Goal: Information Seeking & Learning: Learn about a topic

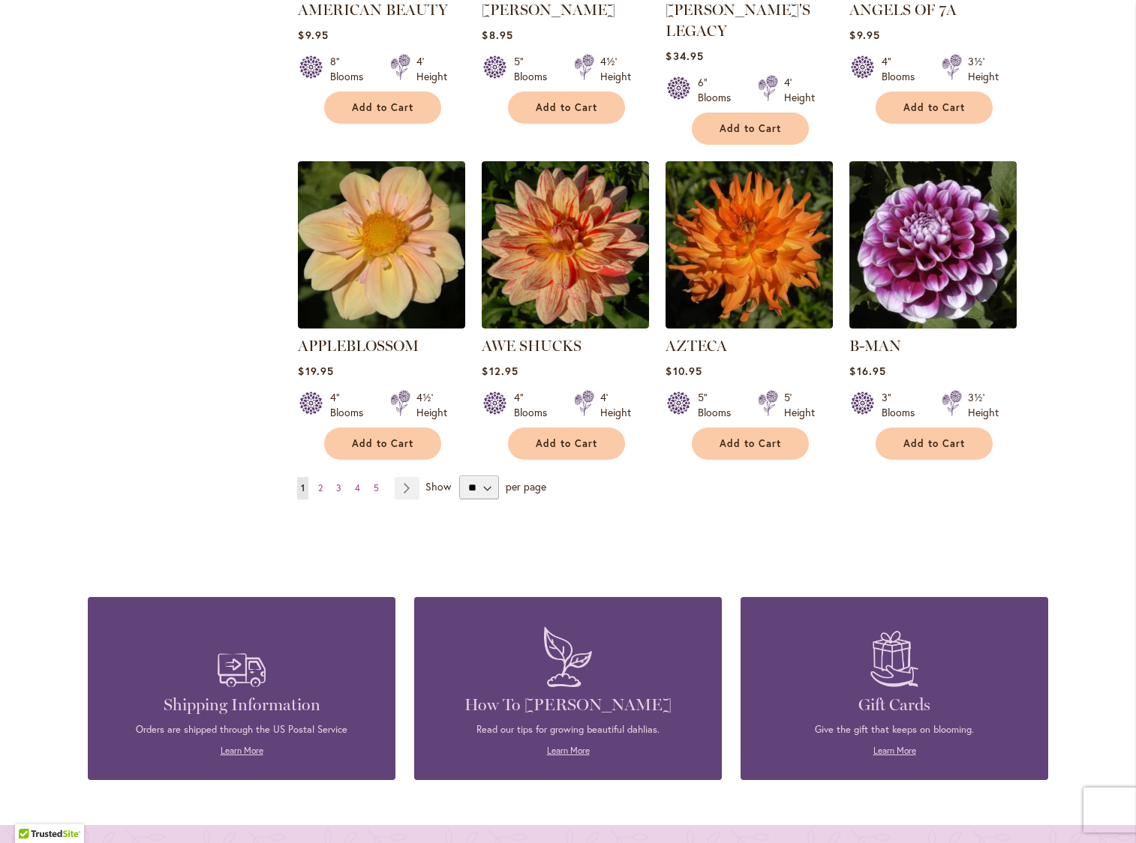
scroll to position [1204, 0]
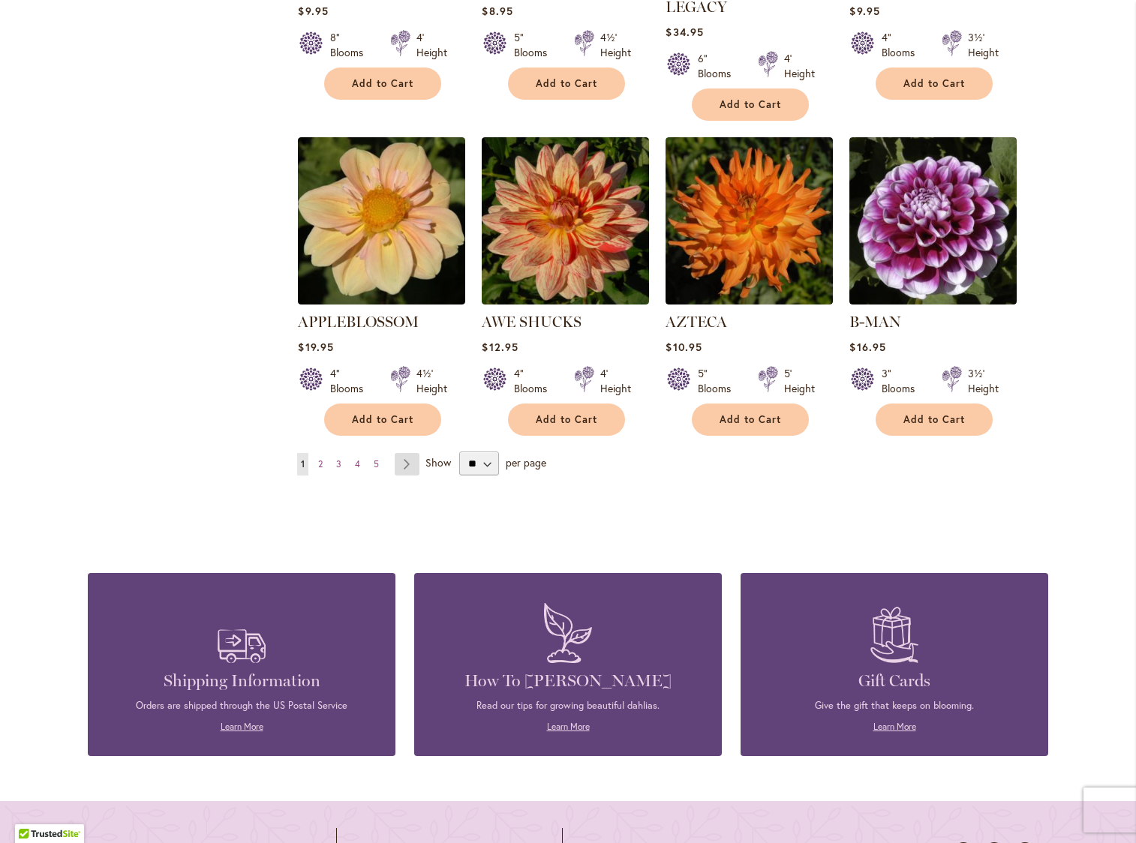
click at [406, 453] on link "Page Next" at bounding box center [407, 464] width 25 height 23
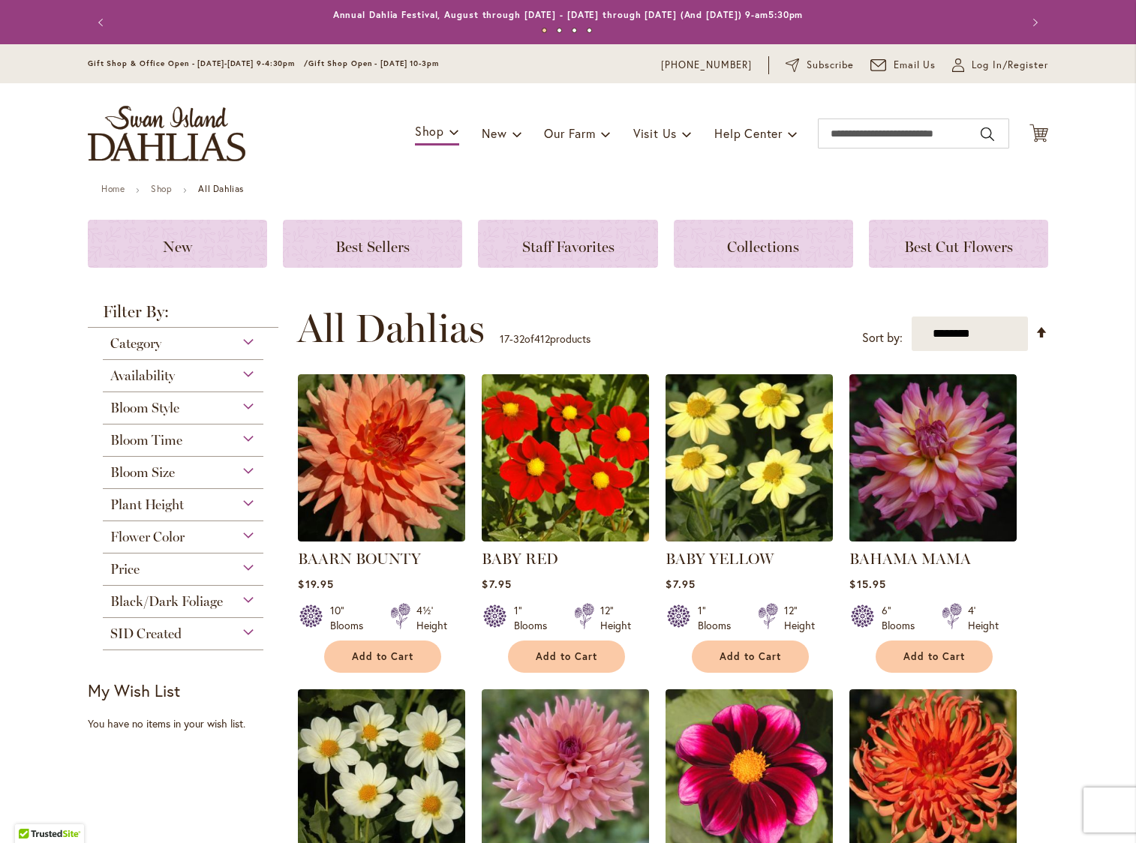
click at [242, 541] on div "Flower Color" at bounding box center [183, 533] width 161 height 24
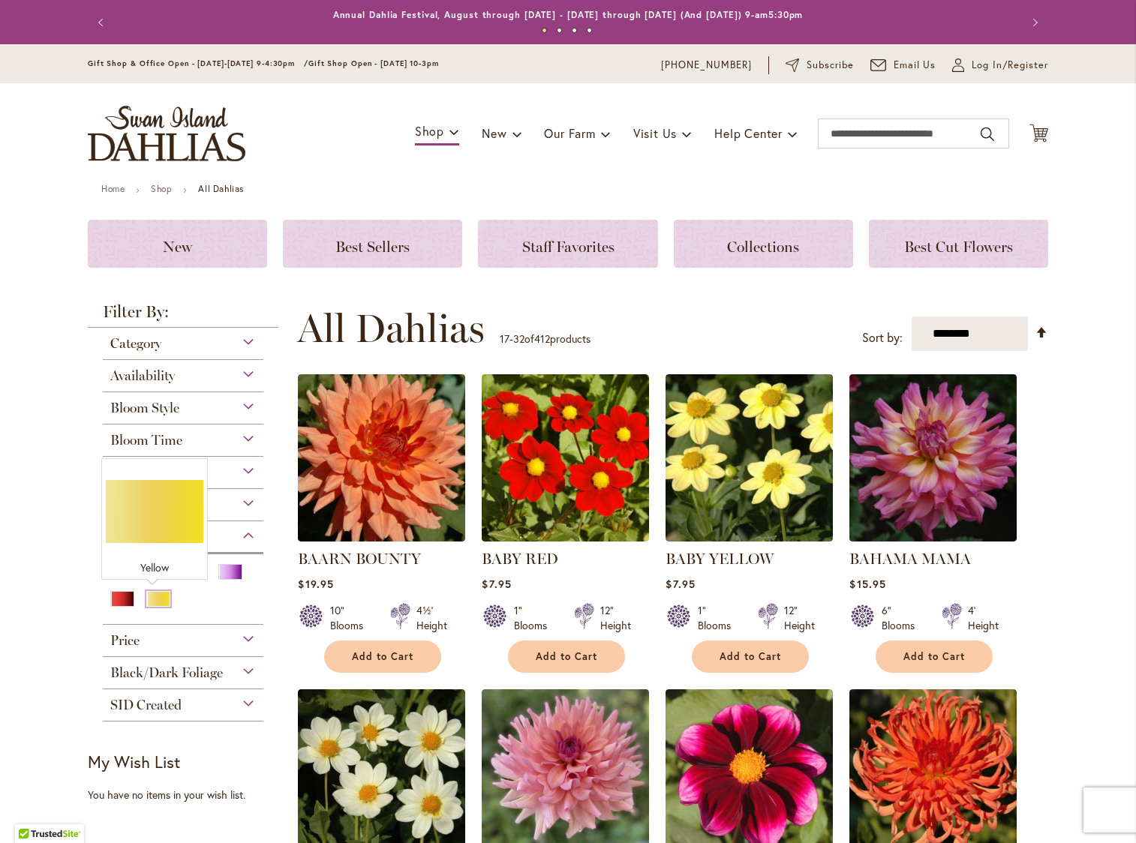
click at [161, 597] on div "Yellow" at bounding box center [158, 599] width 24 height 16
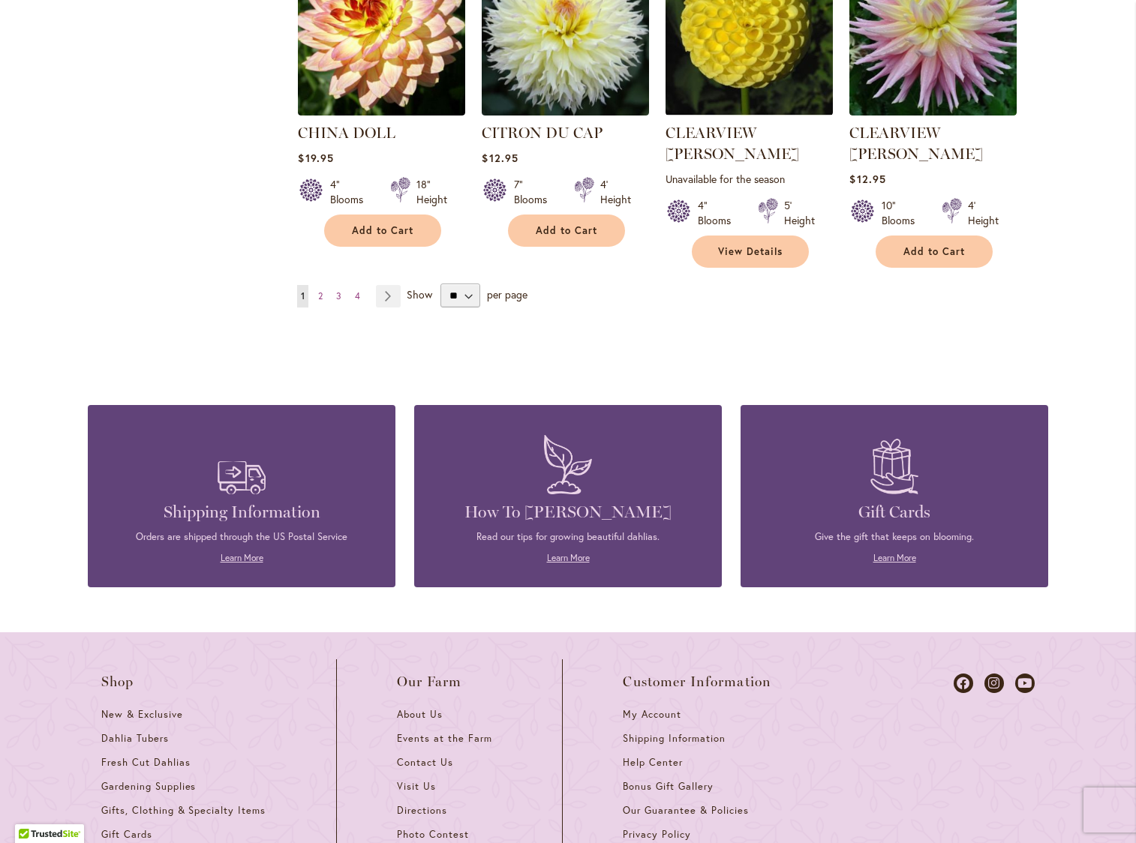
scroll to position [1438, 0]
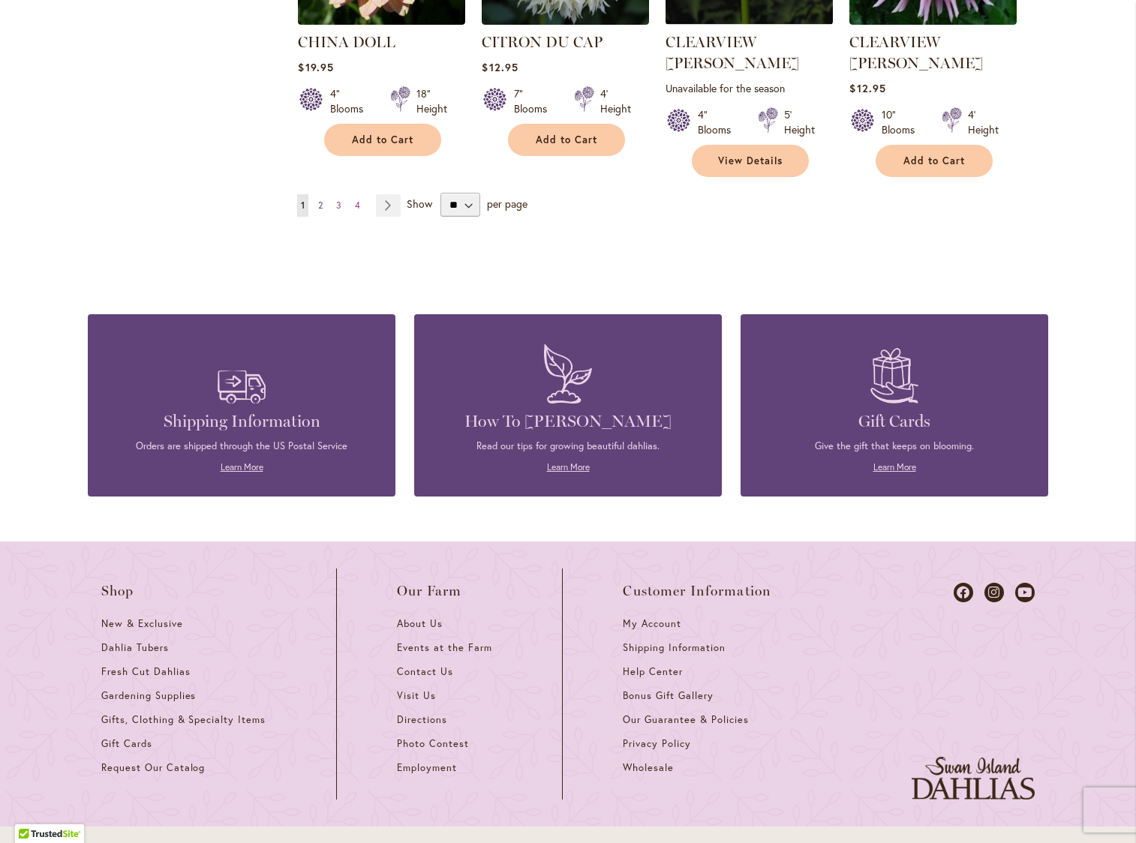
click at [320, 194] on link "Page 2" at bounding box center [320, 205] width 12 height 23
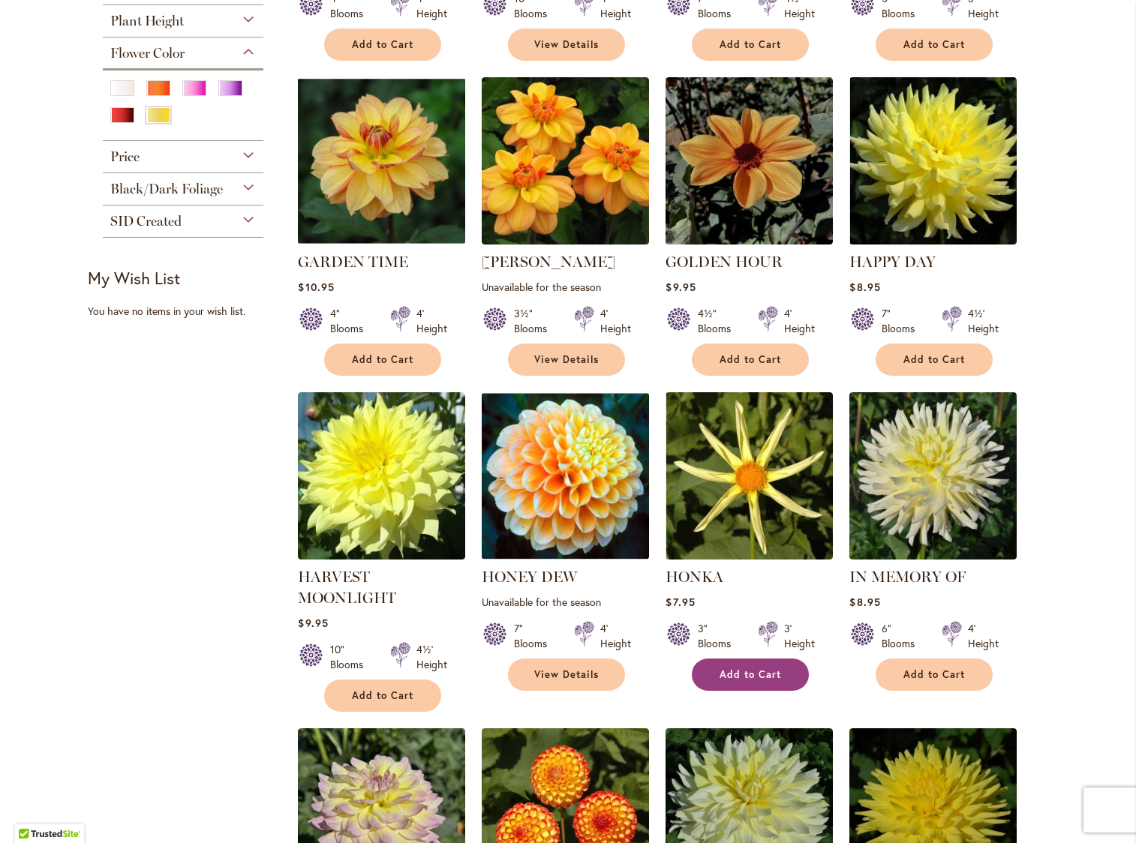
scroll to position [901, 0]
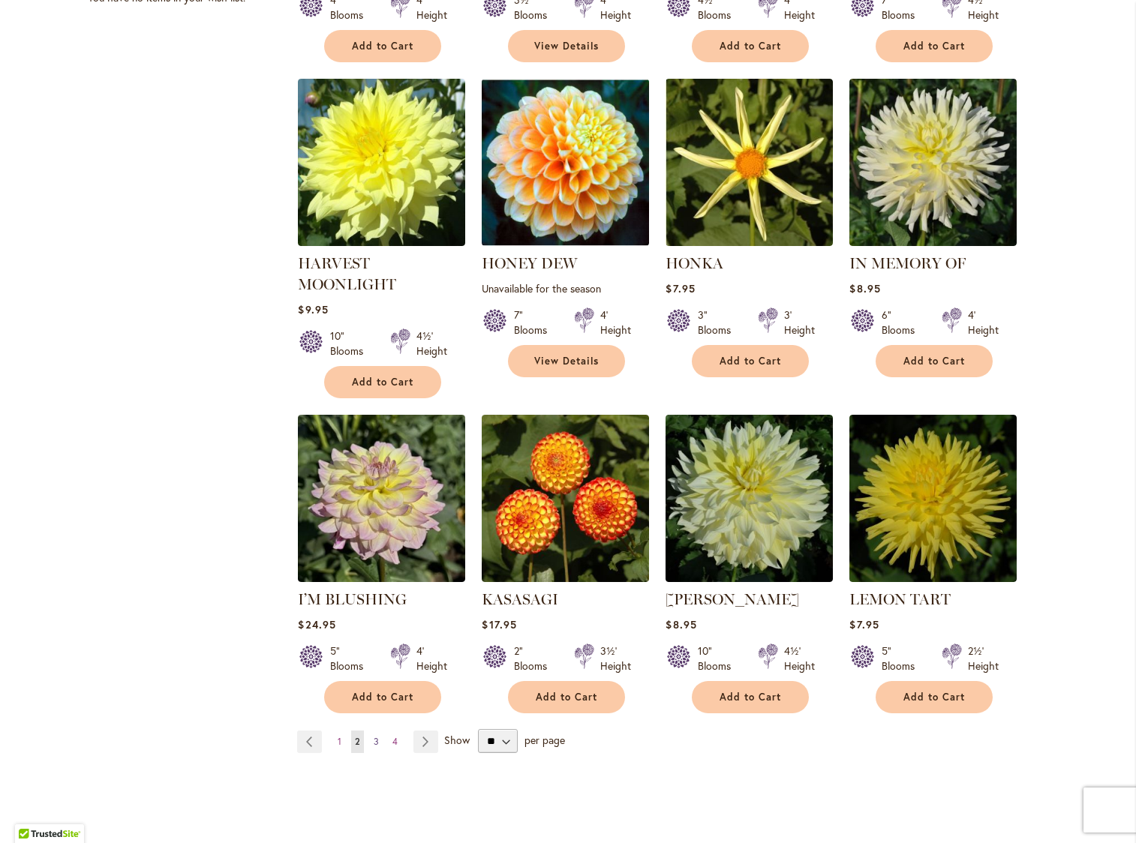
click at [374, 741] on span "3" at bounding box center [376, 741] width 5 height 11
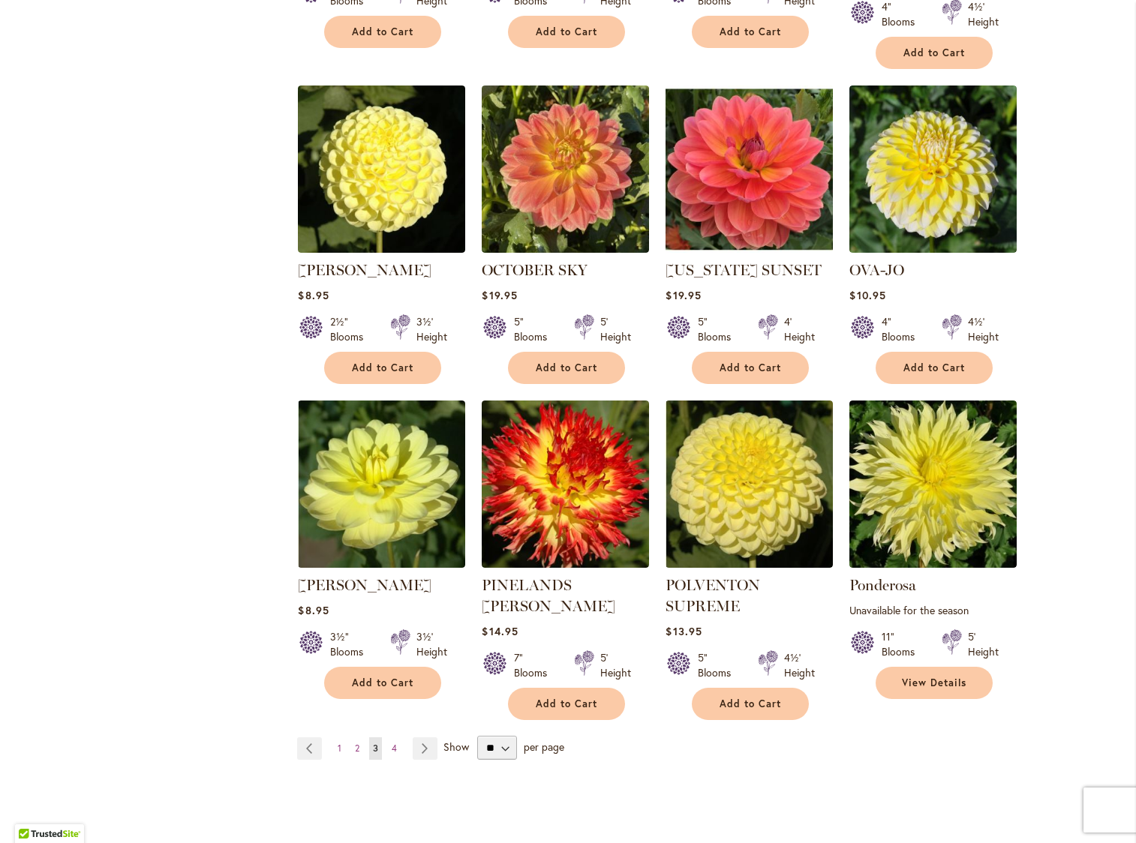
scroll to position [1001, 0]
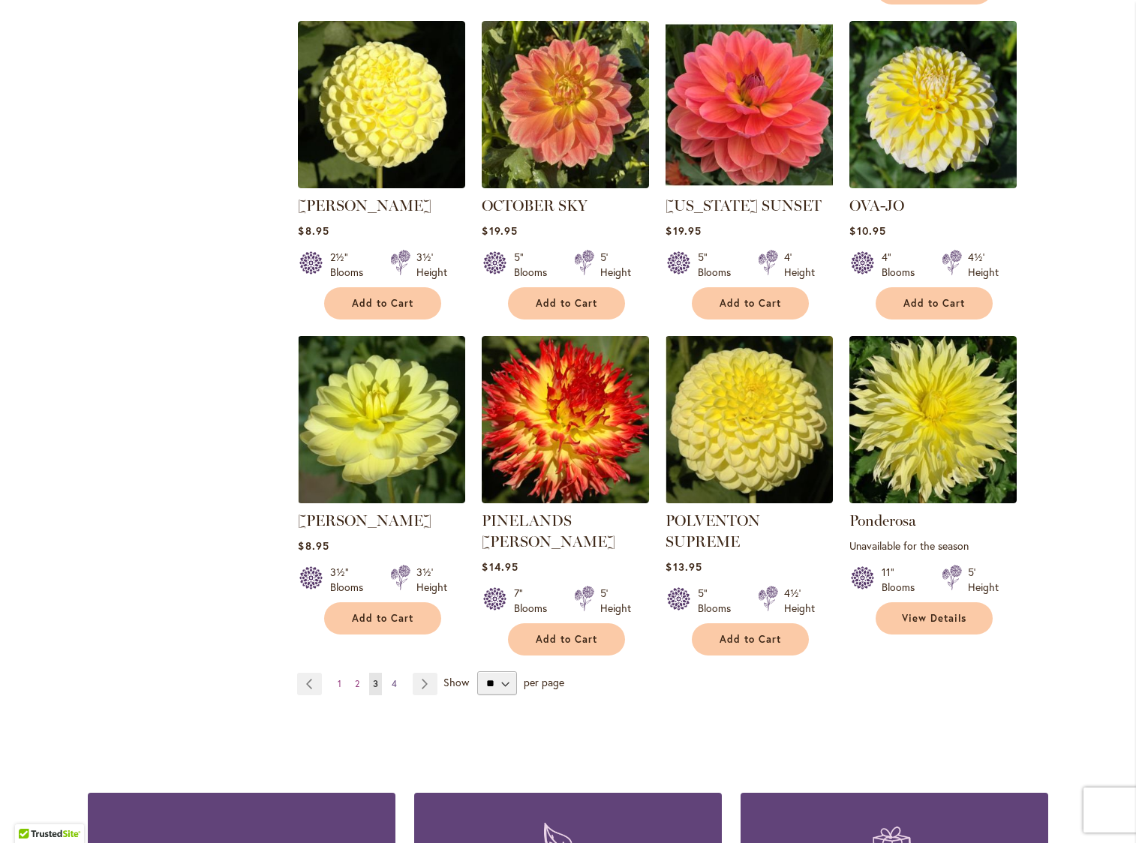
click at [392, 678] on span "4" at bounding box center [394, 683] width 5 height 11
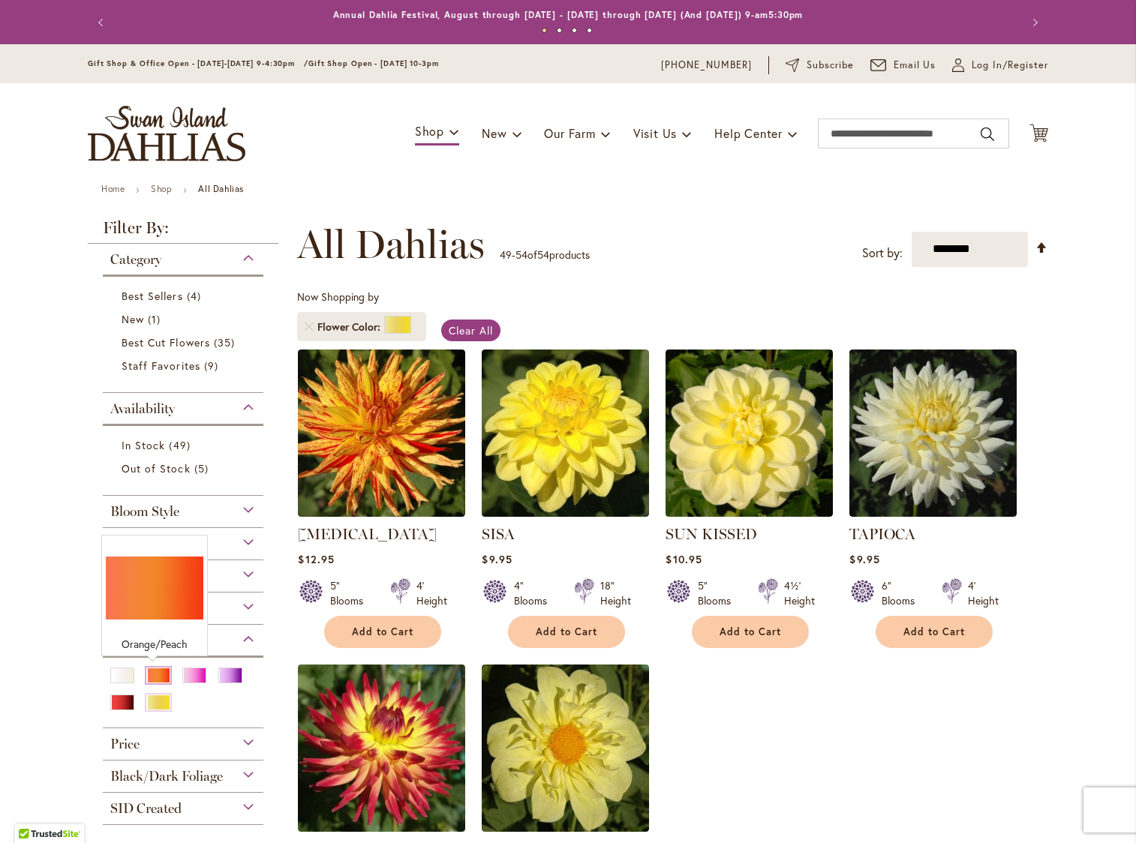
click at [157, 678] on div "Orange/Peach" at bounding box center [158, 676] width 24 height 16
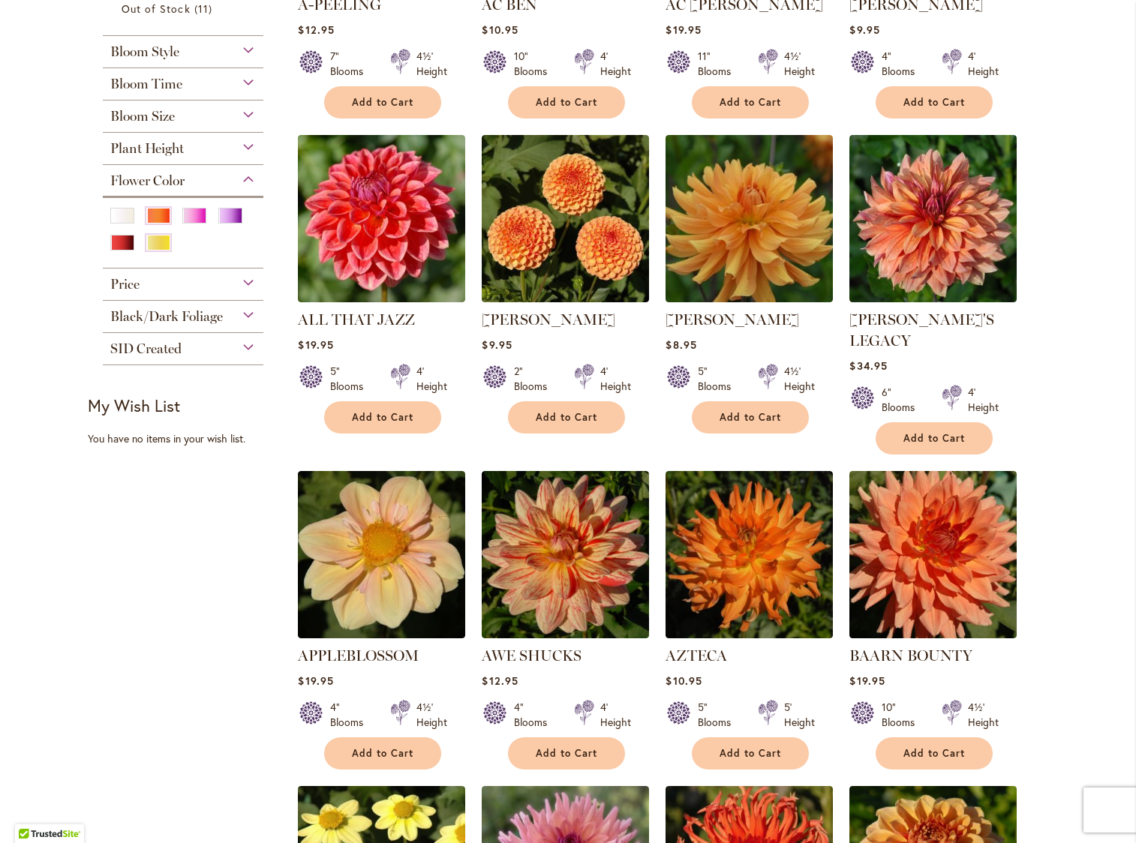
scroll to position [852, 0]
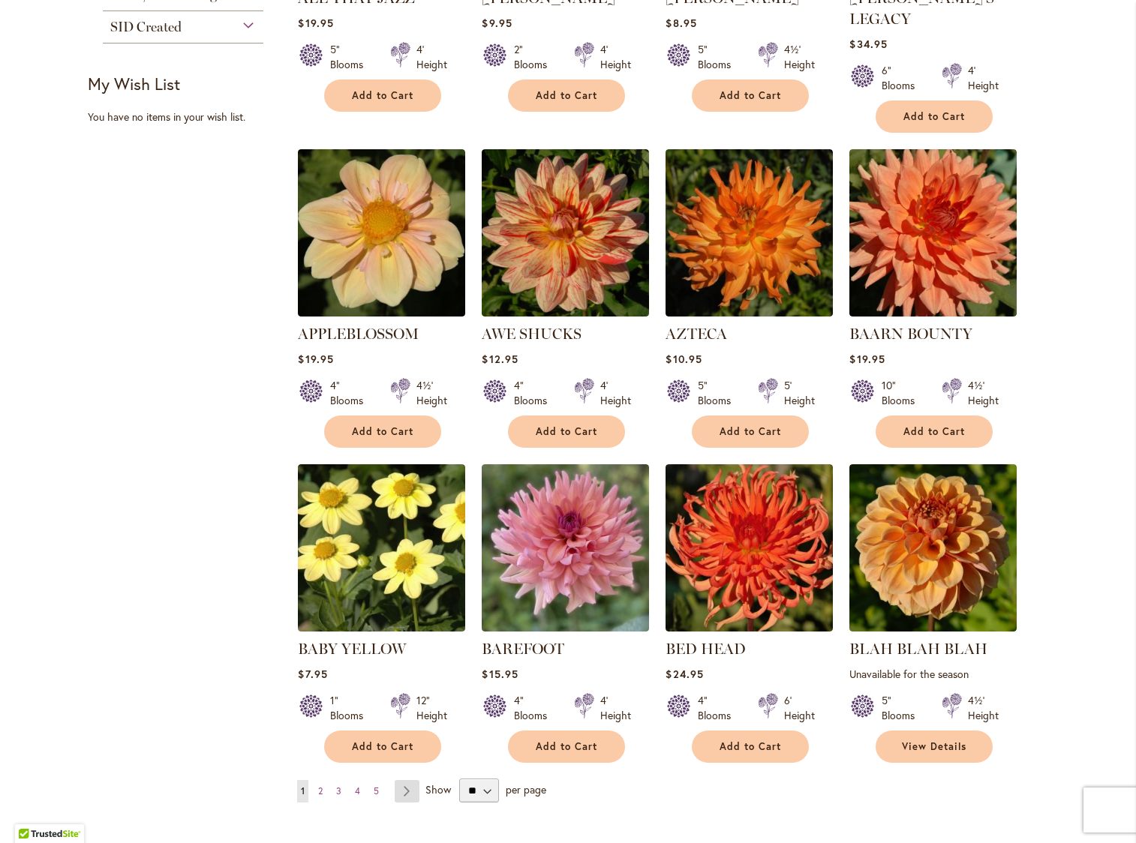
click at [398, 780] on link "Page Next" at bounding box center [407, 791] width 25 height 23
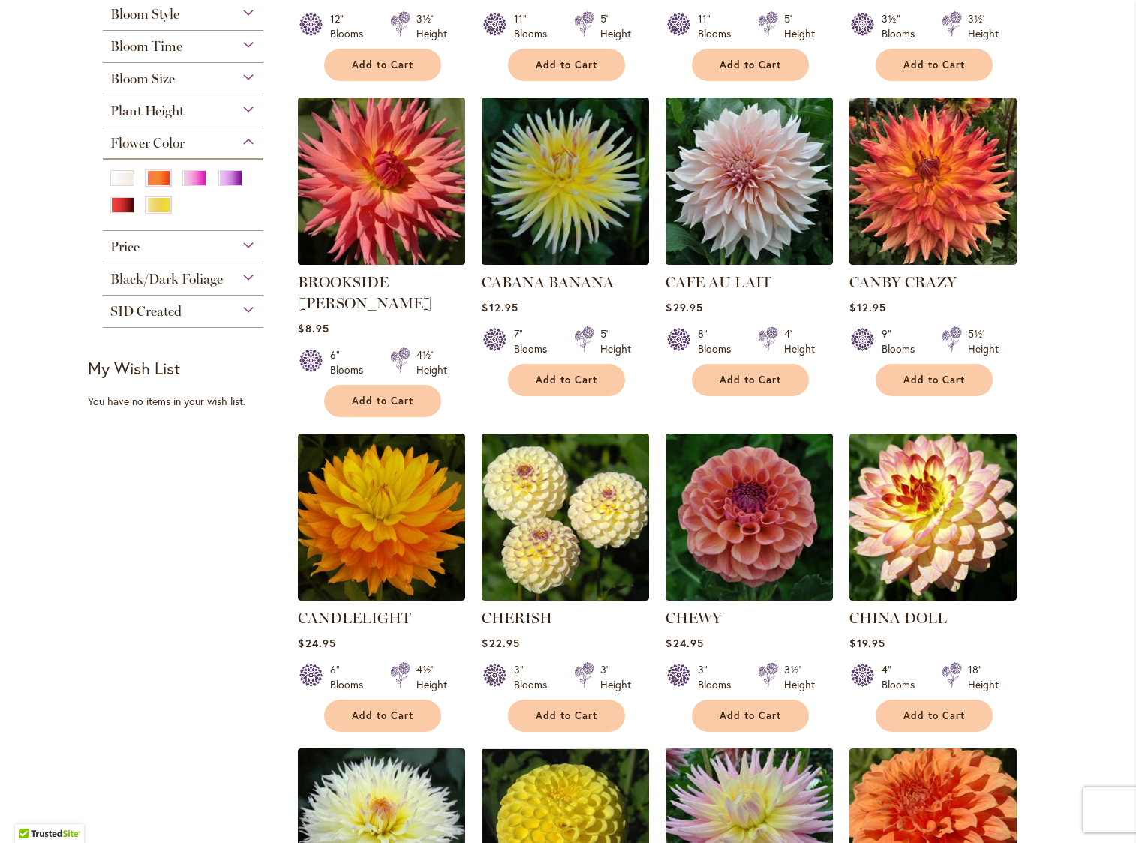
scroll to position [1077, 0]
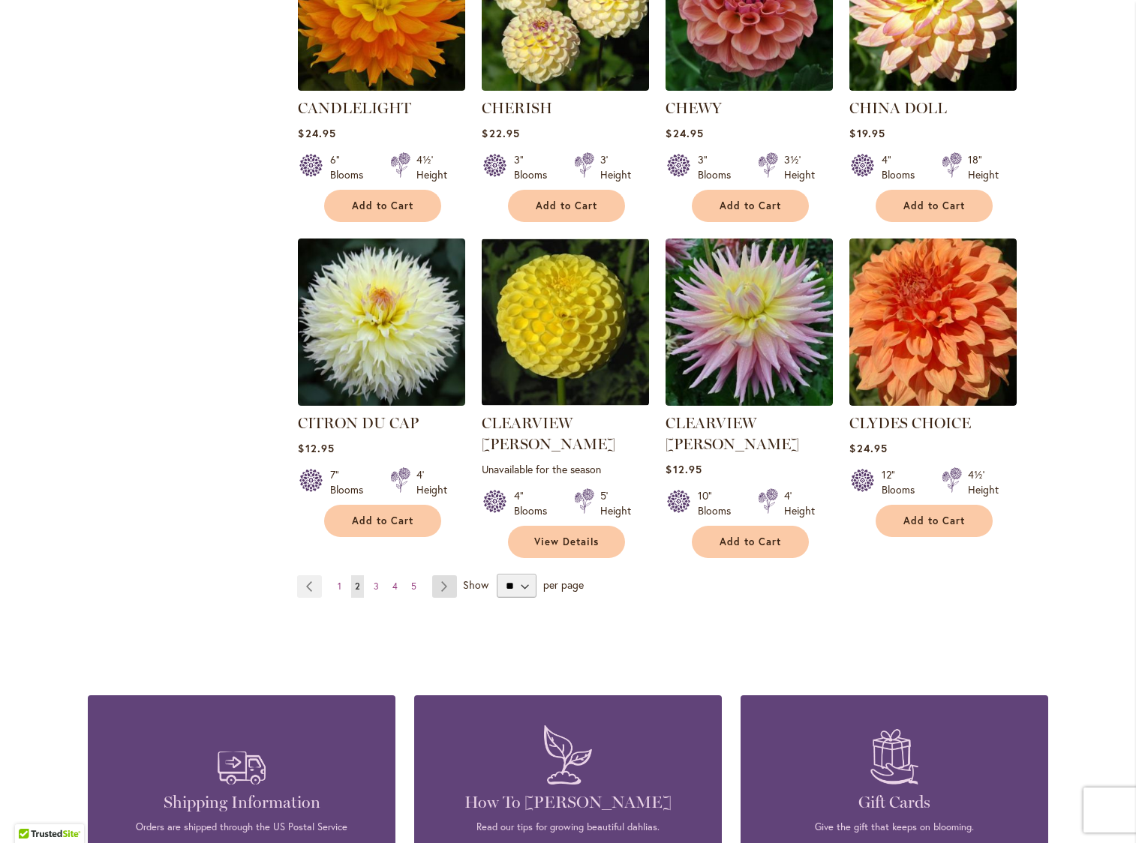
click at [445, 576] on link "Page Next" at bounding box center [444, 587] width 25 height 23
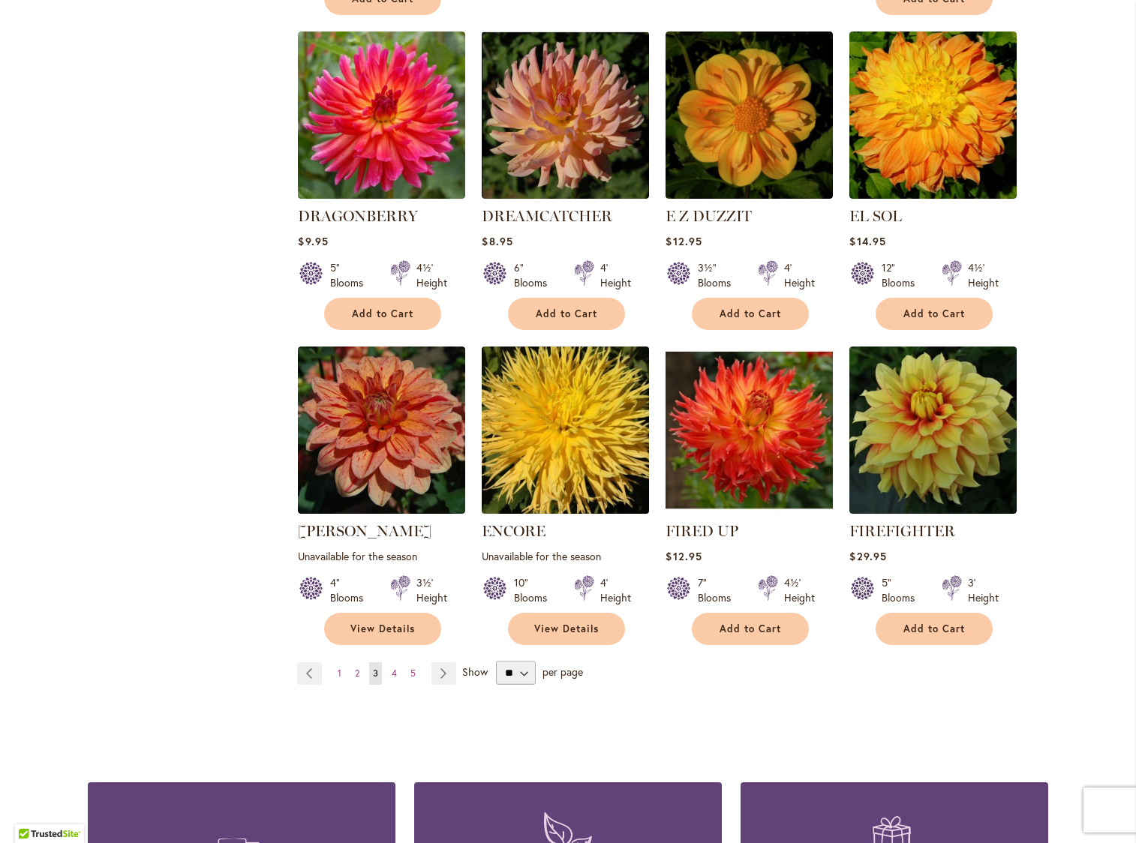
scroll to position [1020, 0]
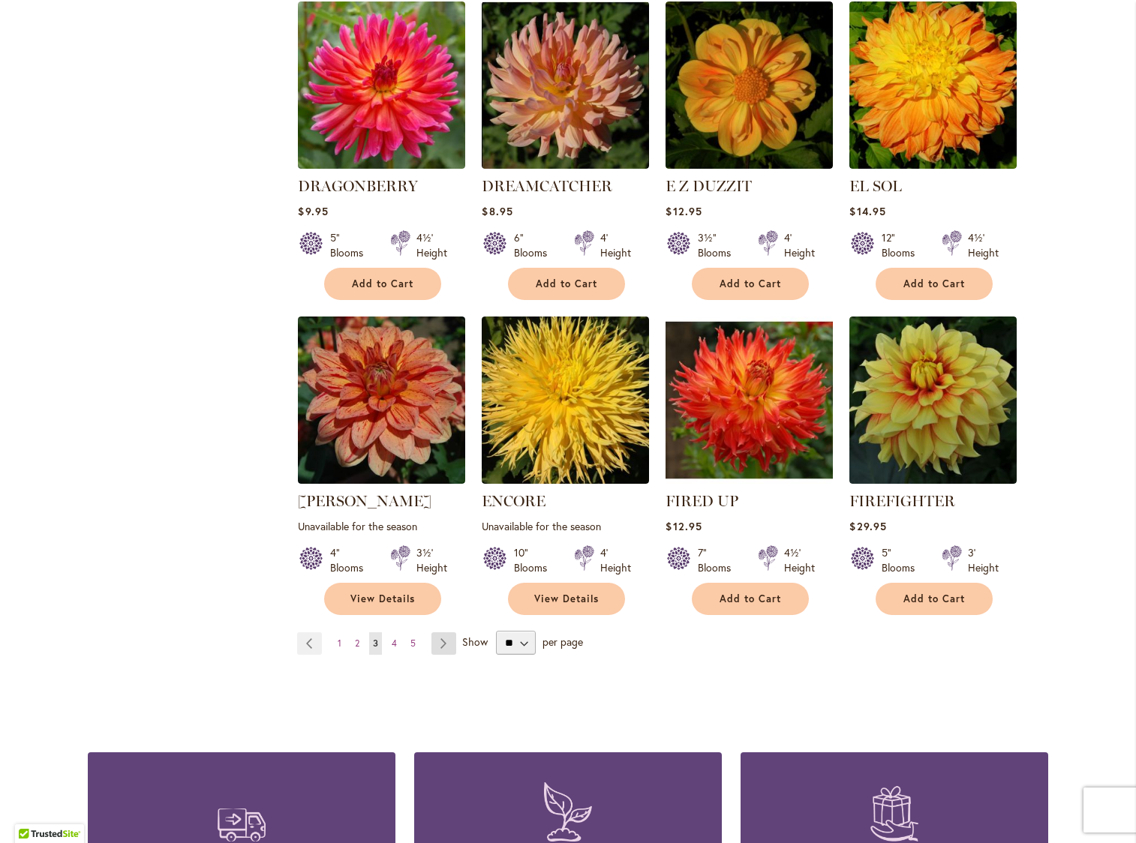
click at [443, 633] on link "Page Next" at bounding box center [443, 644] width 25 height 23
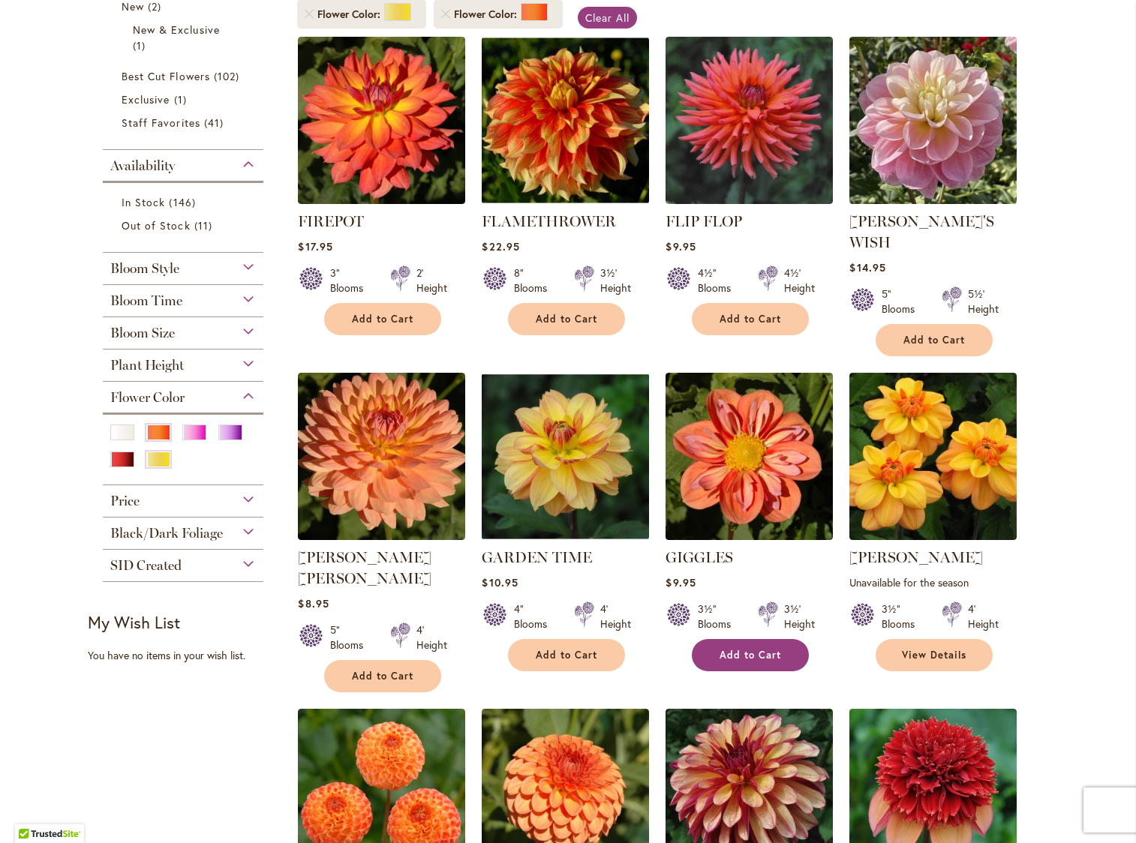
scroll to position [819, 0]
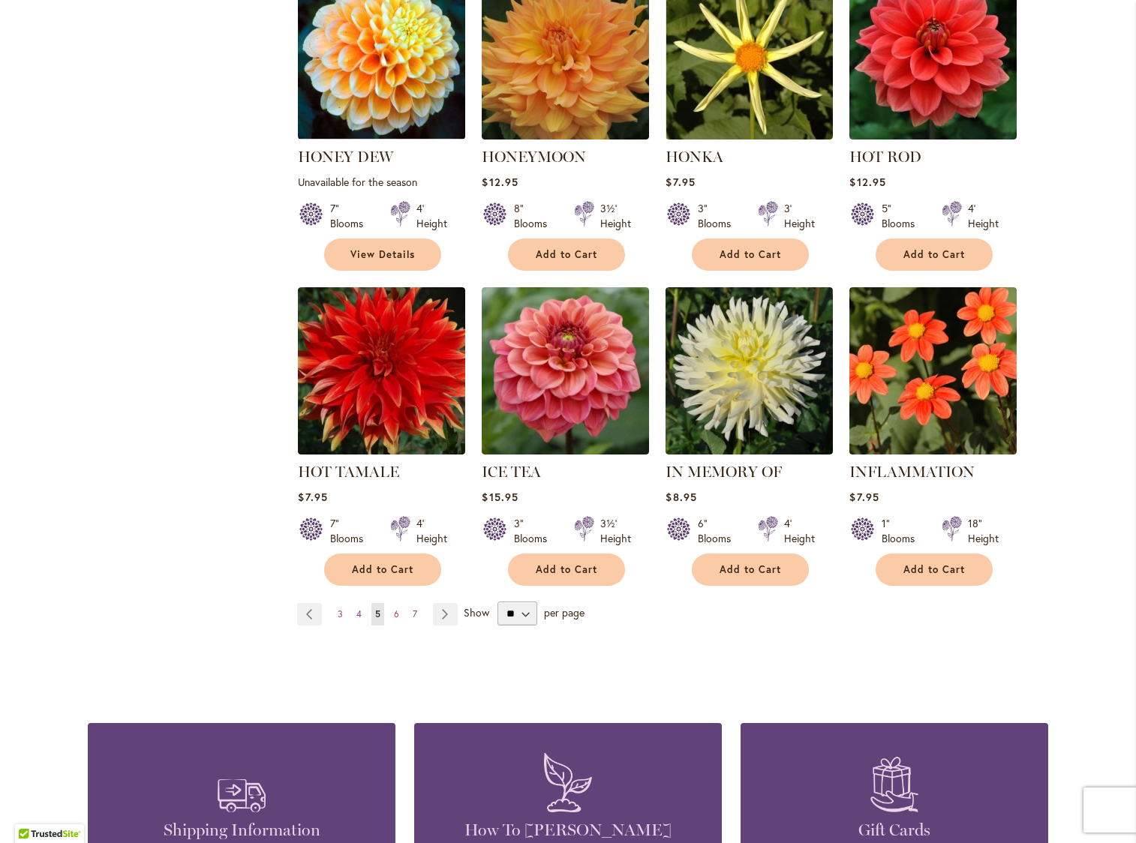
scroll to position [1002, 0]
